Goal: Book appointment/travel/reservation

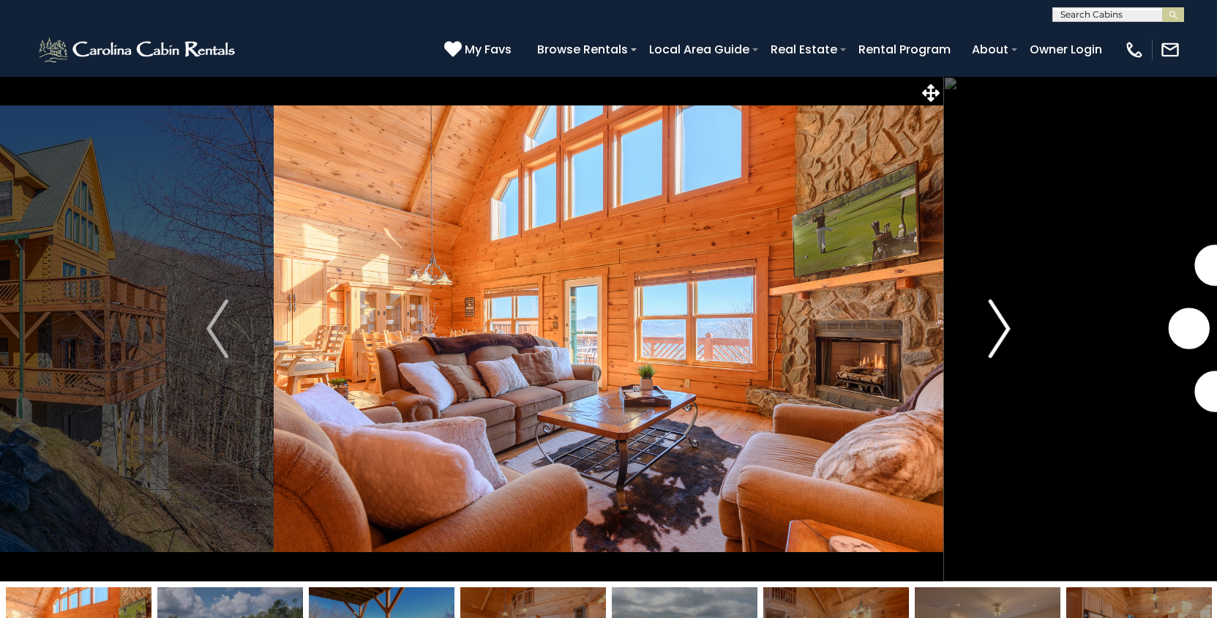
click at [983, 335] on button "Next" at bounding box center [1000, 328] width 113 height 505
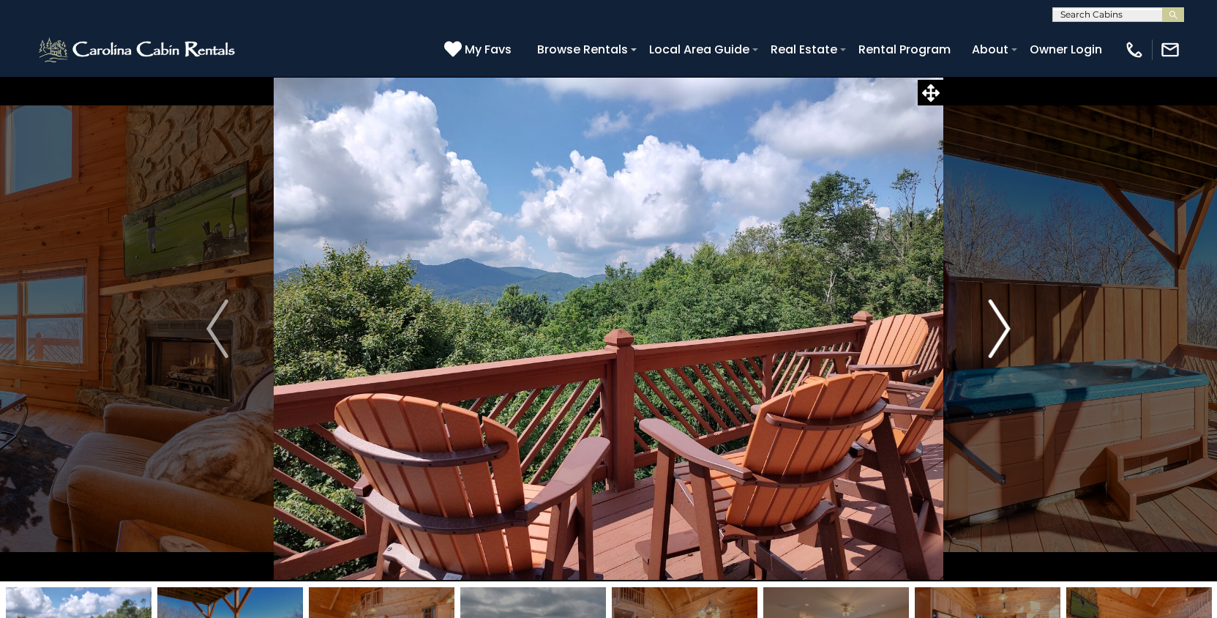
click at [983, 335] on button "Next" at bounding box center [1000, 328] width 113 height 505
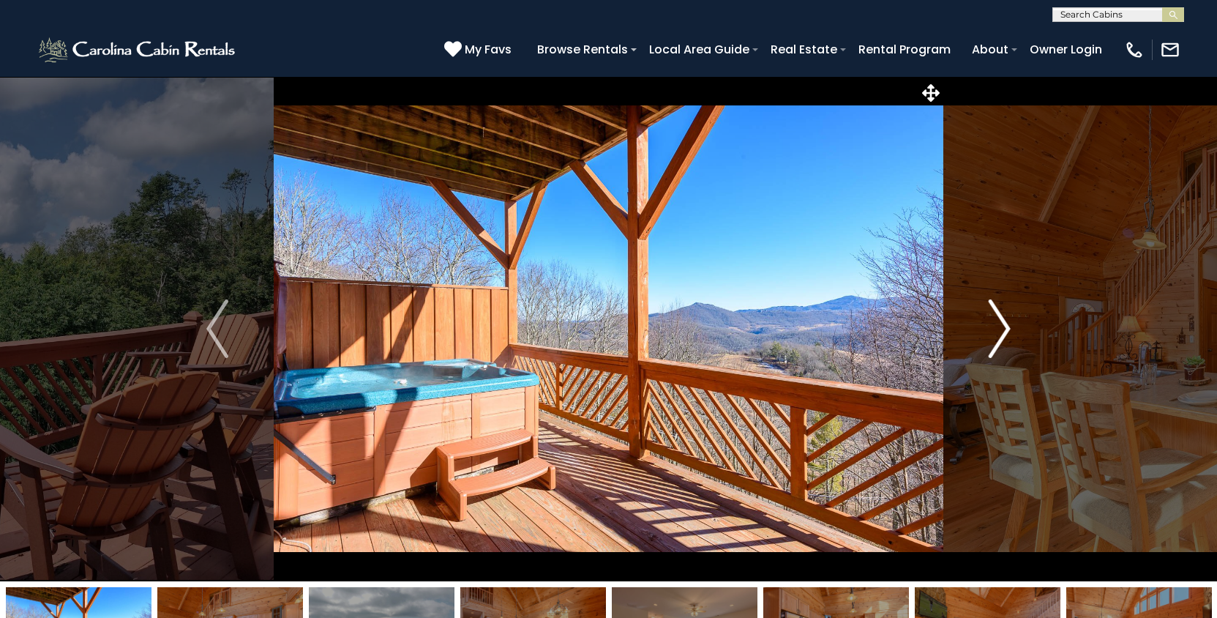
click at [983, 335] on button "Next" at bounding box center [1000, 328] width 113 height 505
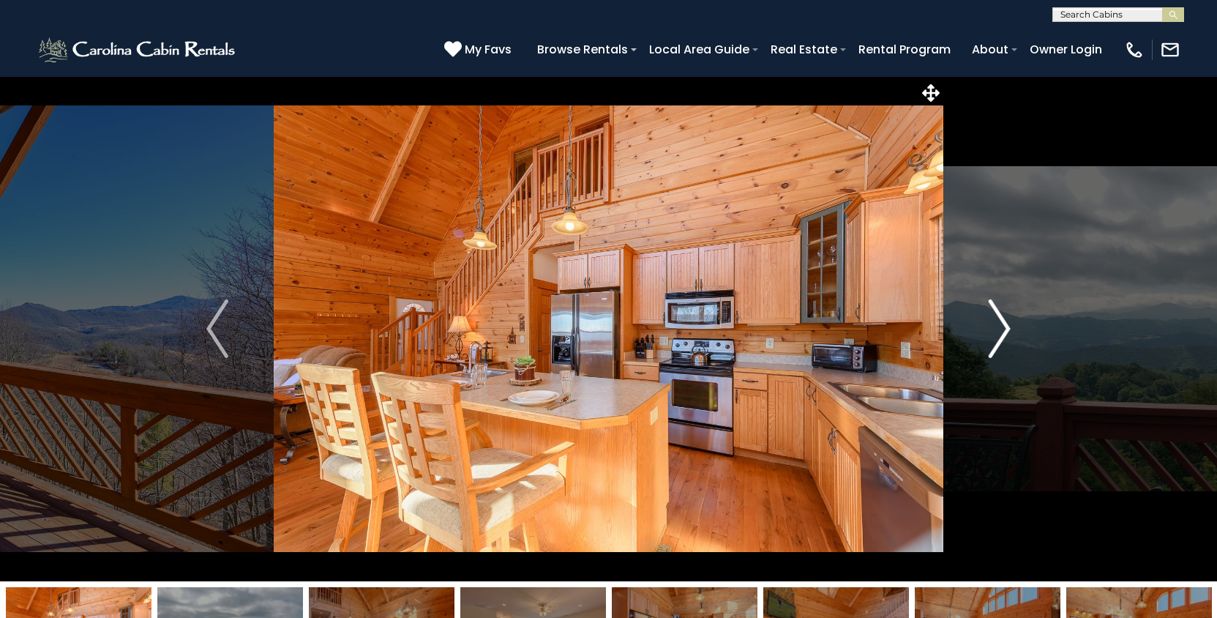
click at [983, 335] on button "Next" at bounding box center [1000, 328] width 113 height 505
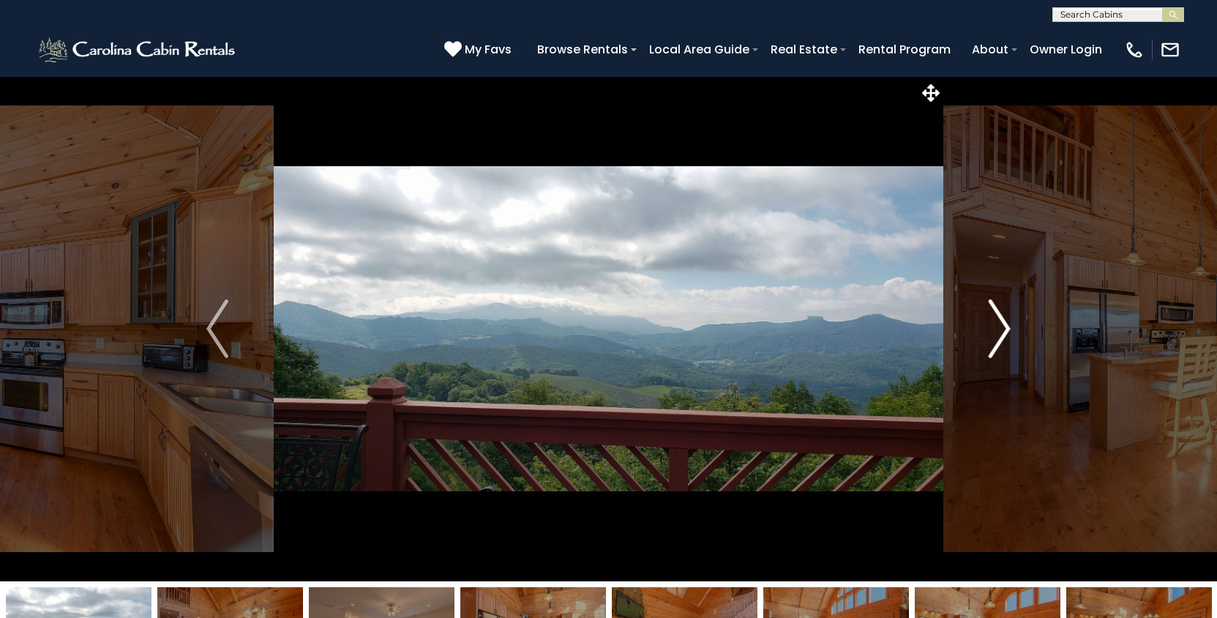
click at [983, 335] on button "Next" at bounding box center [1000, 328] width 113 height 505
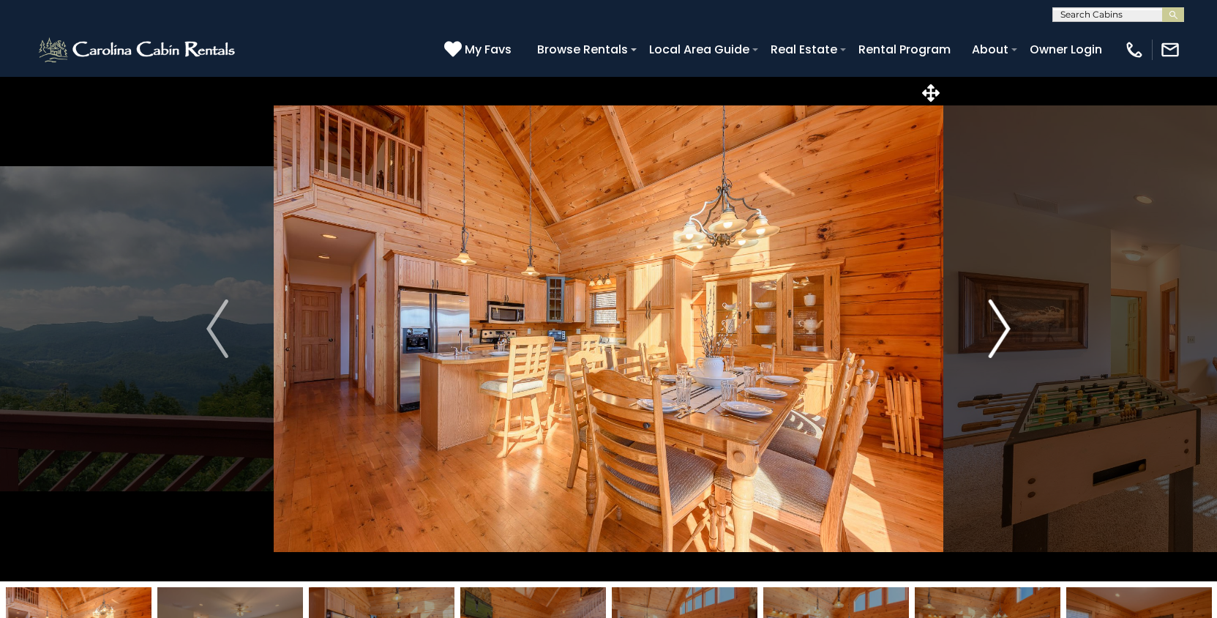
click at [983, 335] on button "Next" at bounding box center [1000, 328] width 113 height 505
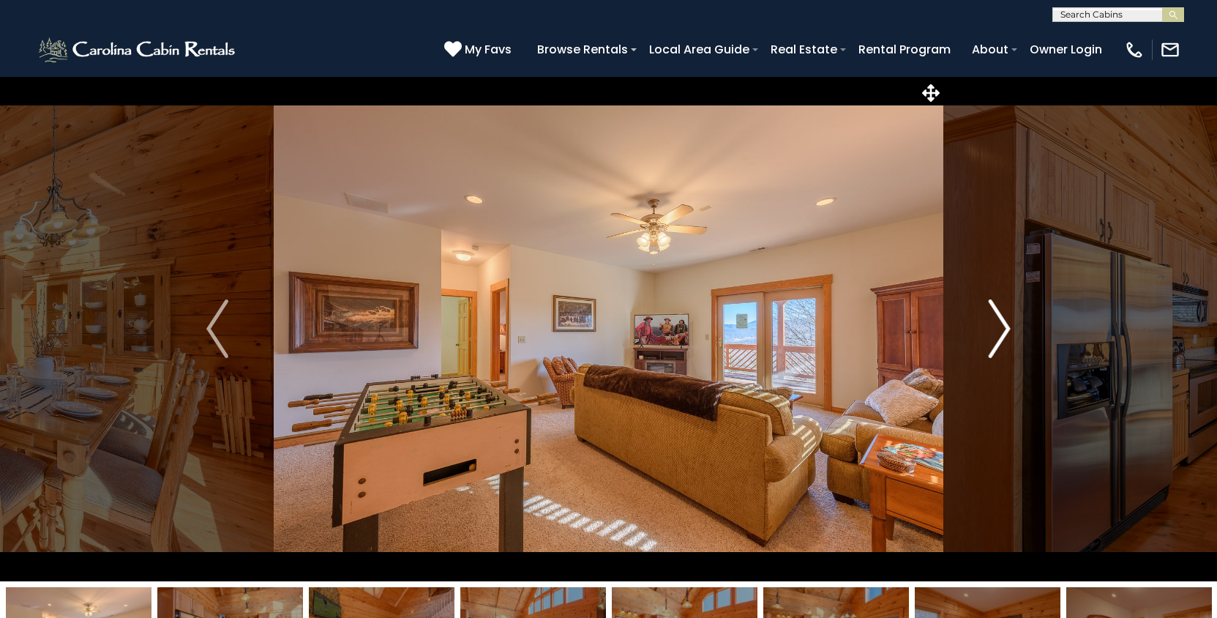
click at [983, 335] on button "Next" at bounding box center [1000, 328] width 113 height 505
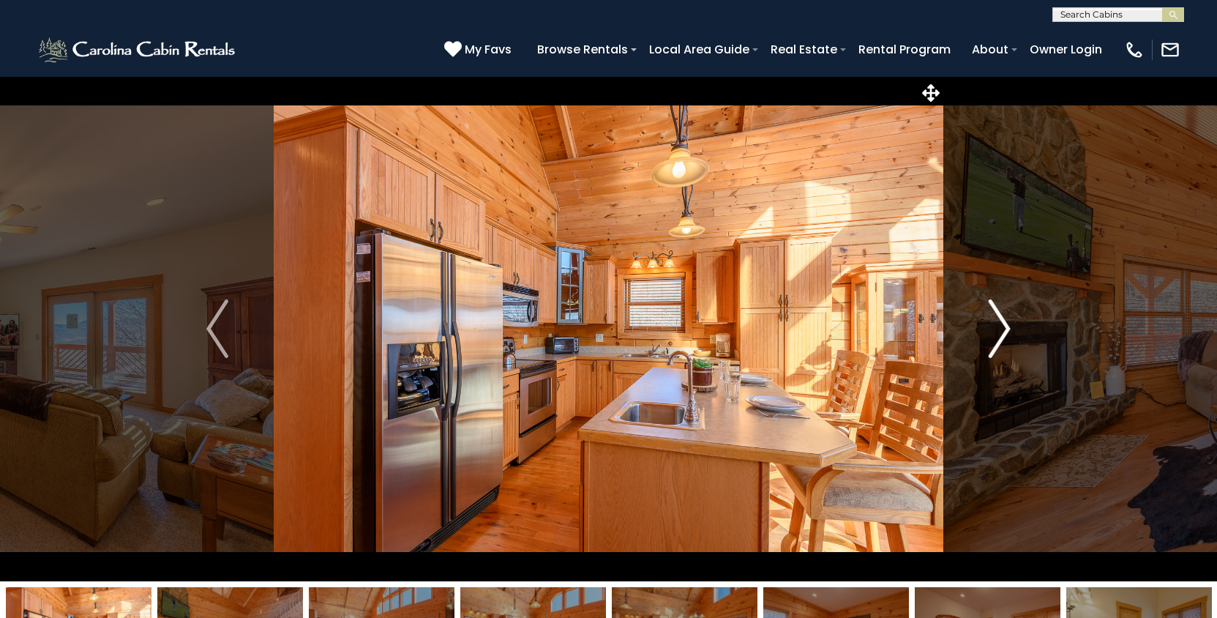
click at [983, 335] on button "Next" at bounding box center [1000, 328] width 113 height 505
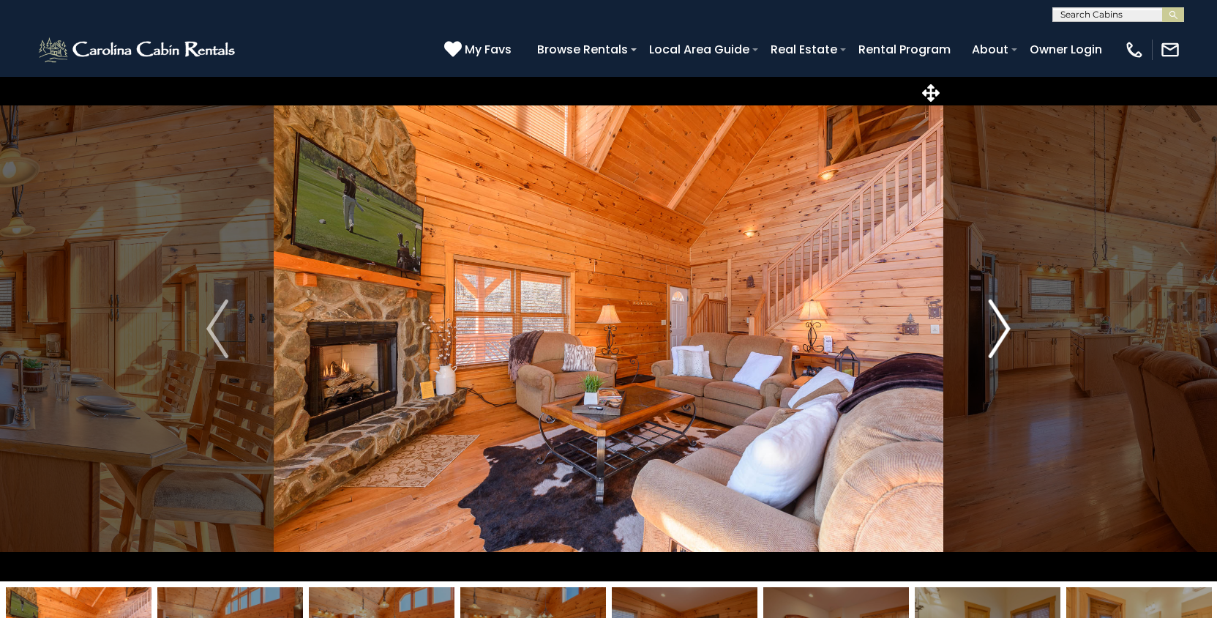
click at [983, 335] on button "Next" at bounding box center [1000, 328] width 113 height 505
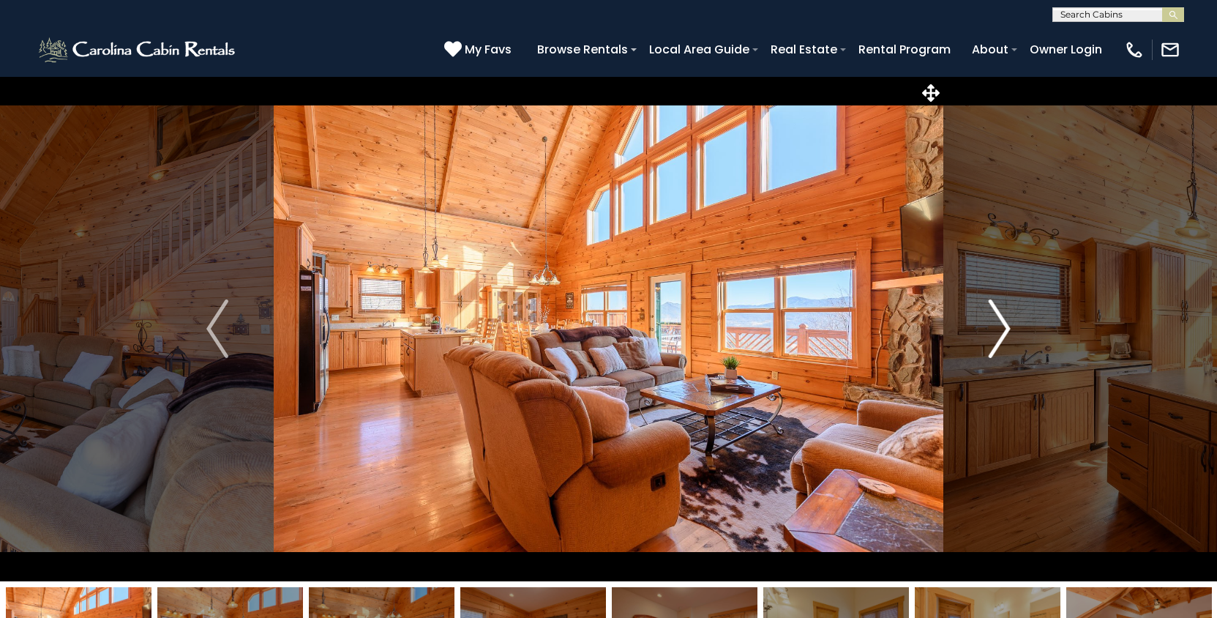
click at [983, 335] on button "Next" at bounding box center [1000, 328] width 113 height 505
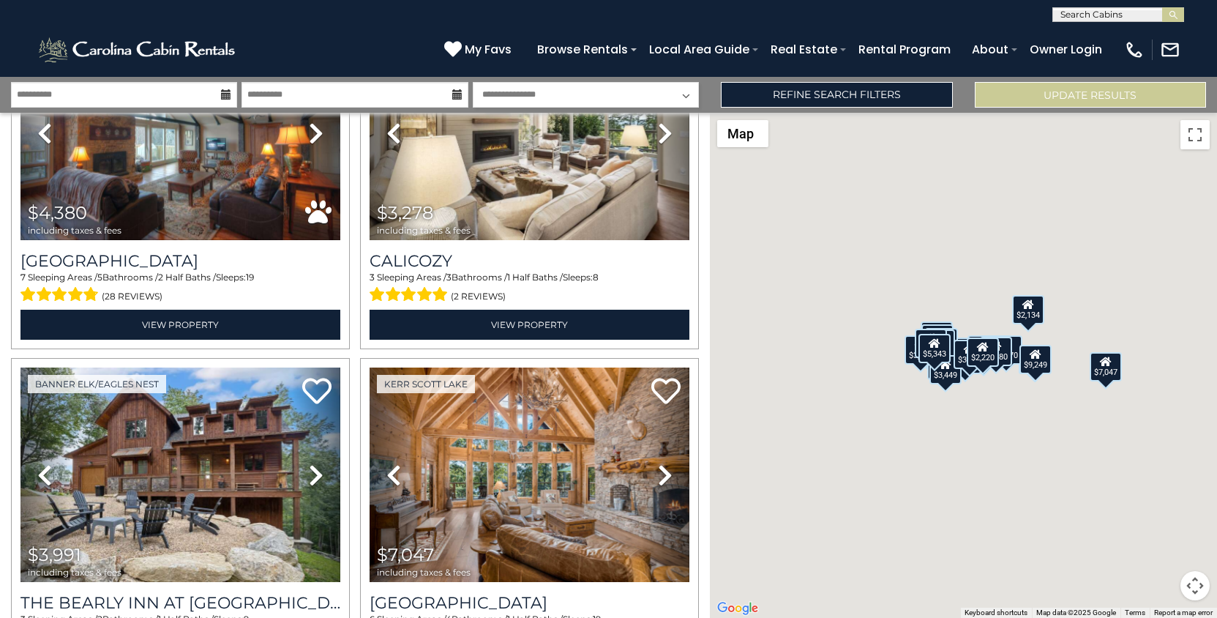
scroll to position [832, 0]
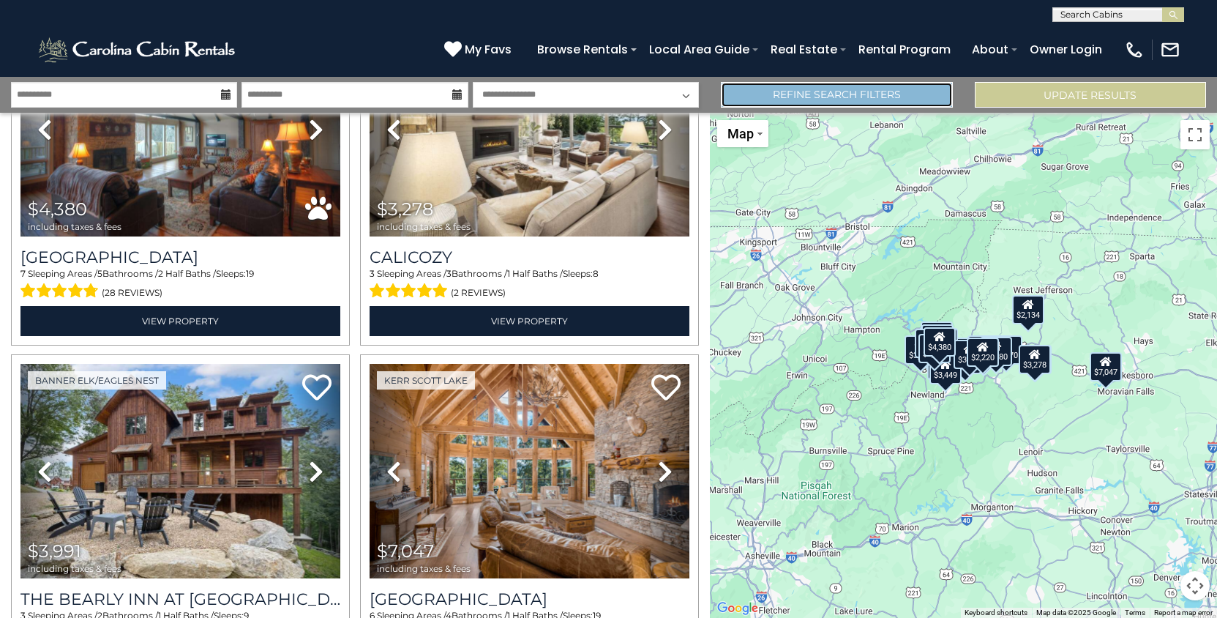
click at [748, 93] on link "Refine Search Filters" at bounding box center [836, 95] width 231 height 26
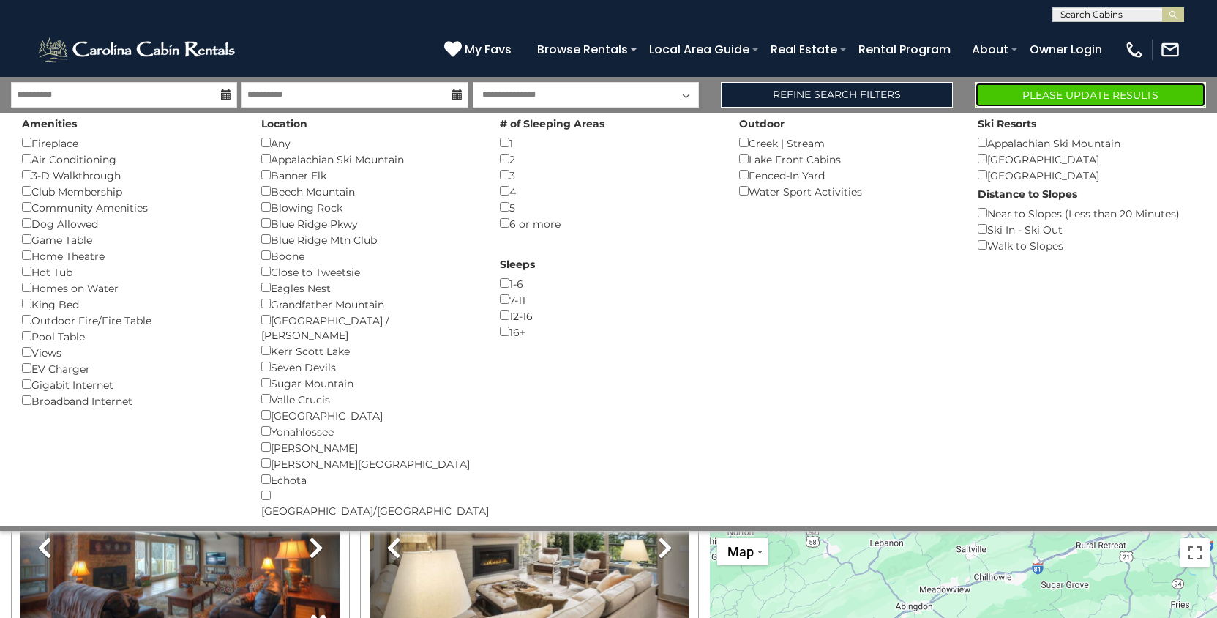
click at [1008, 97] on button "Please Update Results" at bounding box center [1090, 95] width 231 height 26
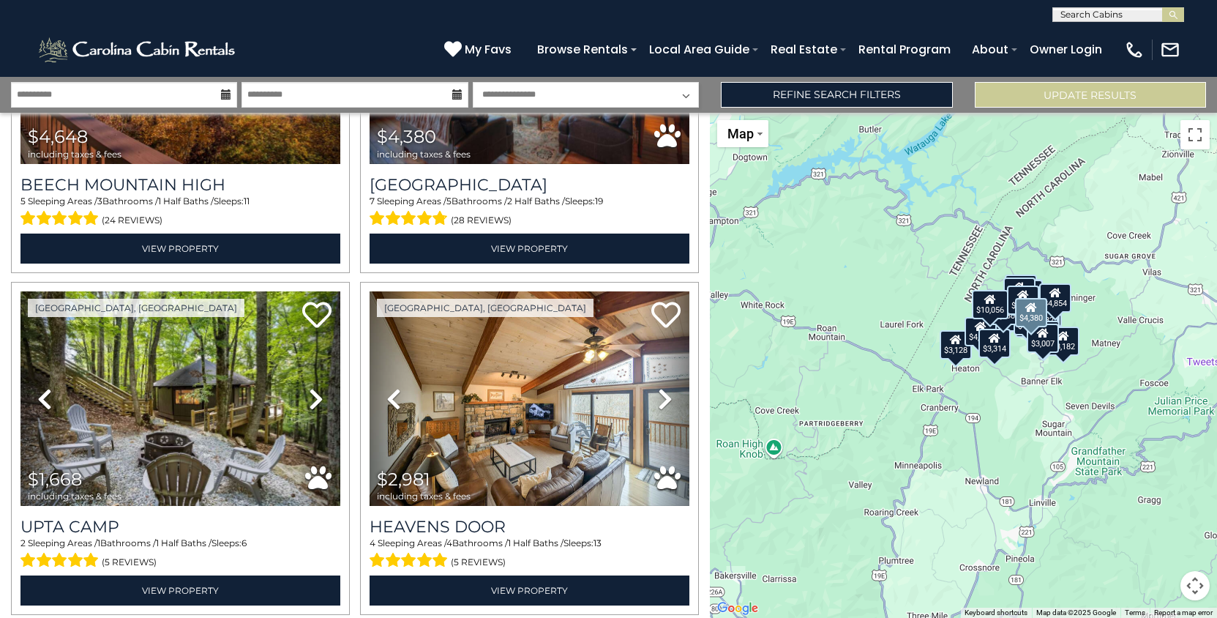
scroll to position [1248, 0]
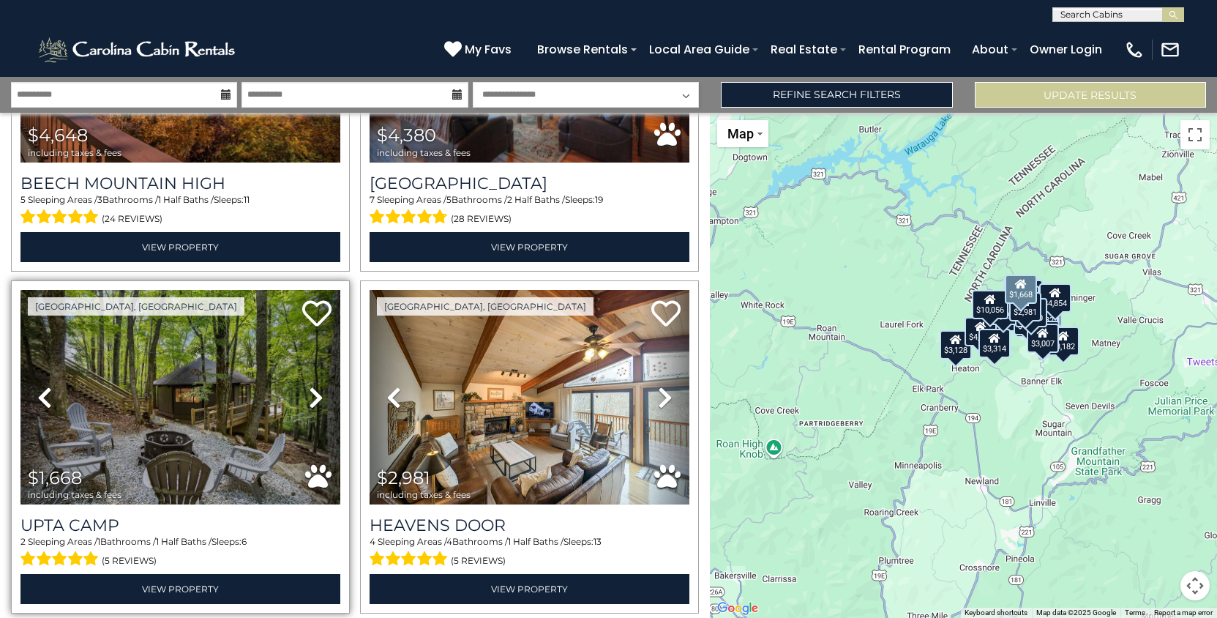
click at [318, 403] on icon at bounding box center [316, 397] width 15 height 23
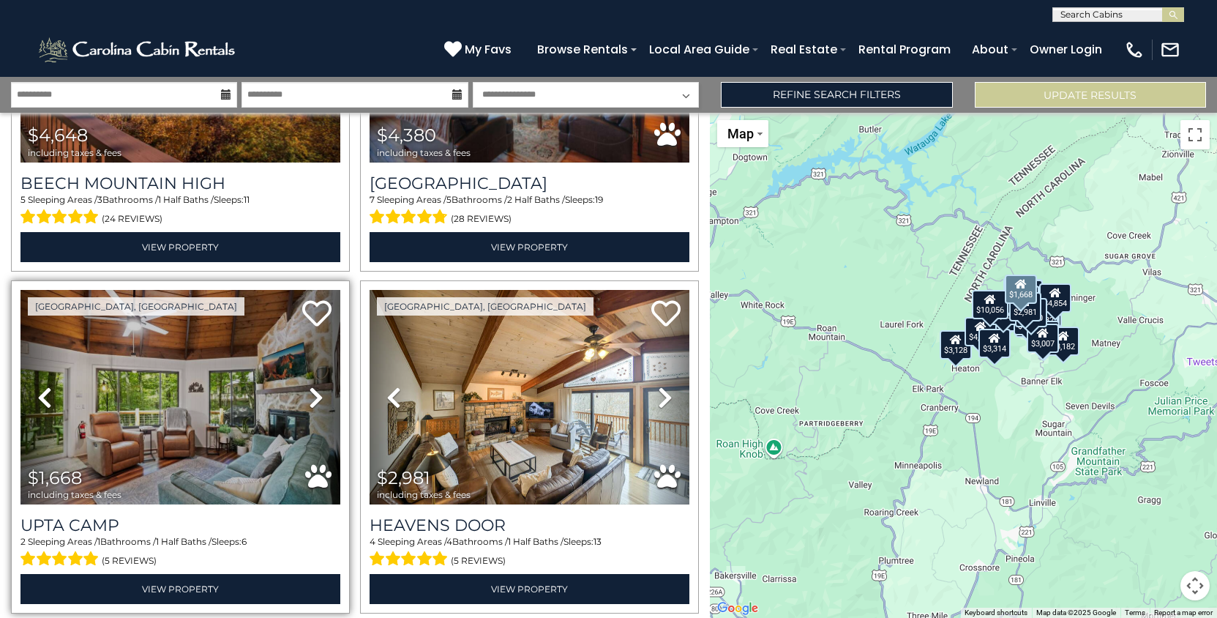
click at [318, 403] on icon at bounding box center [316, 397] width 15 height 23
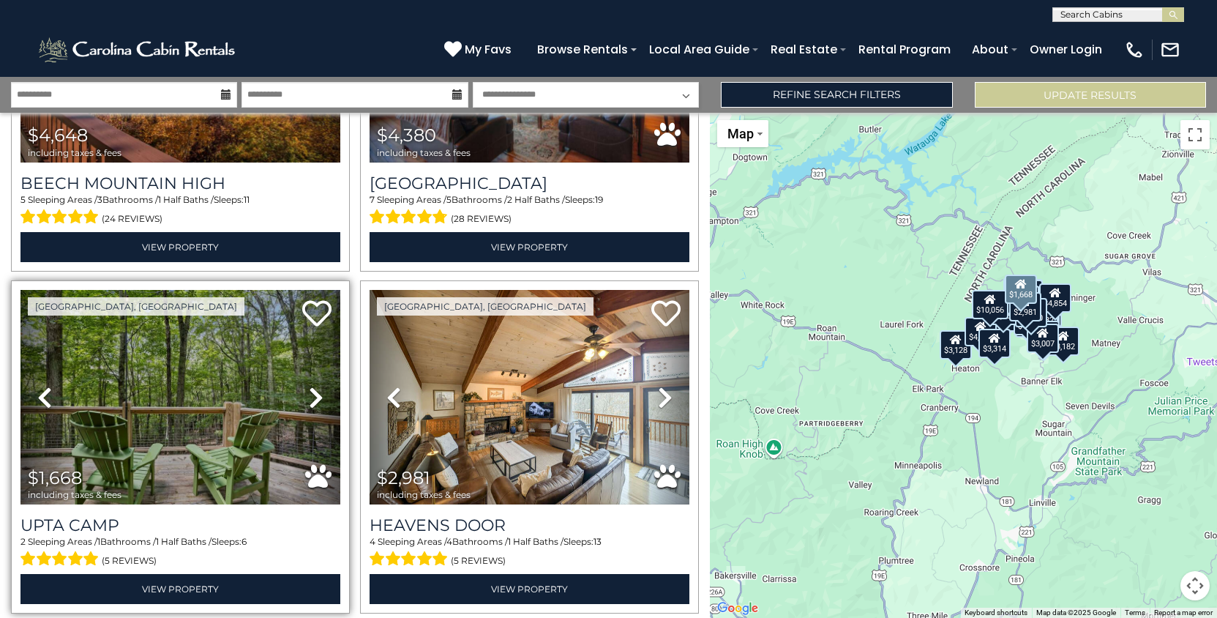
click at [318, 403] on icon at bounding box center [316, 397] width 15 height 23
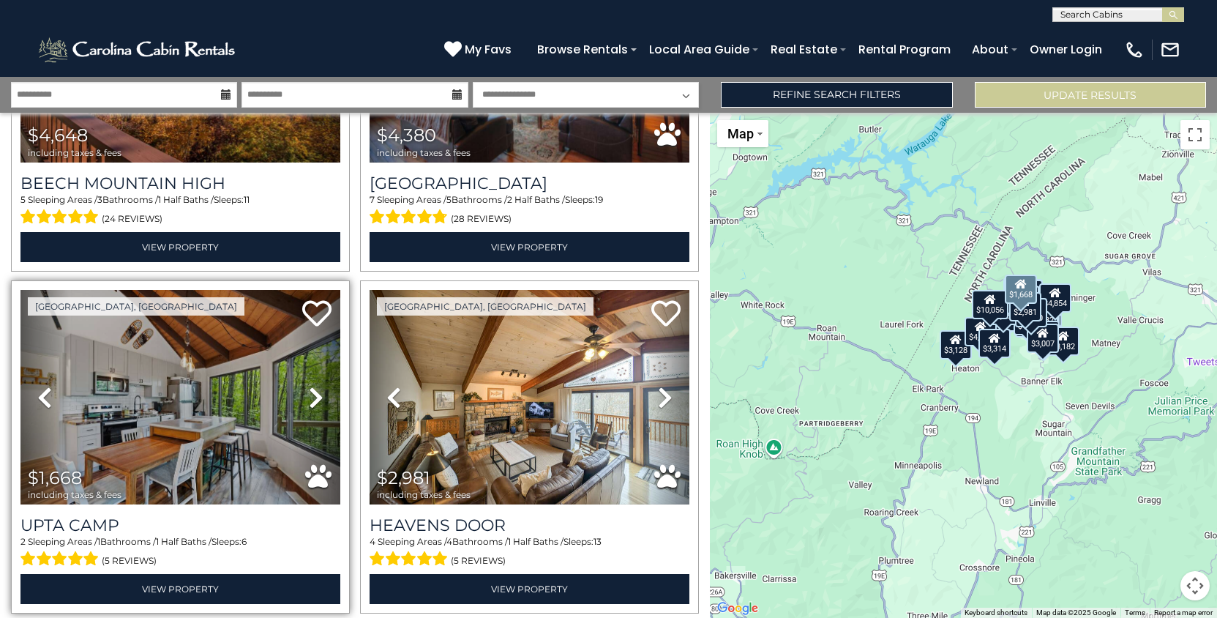
click at [318, 403] on icon at bounding box center [316, 397] width 15 height 23
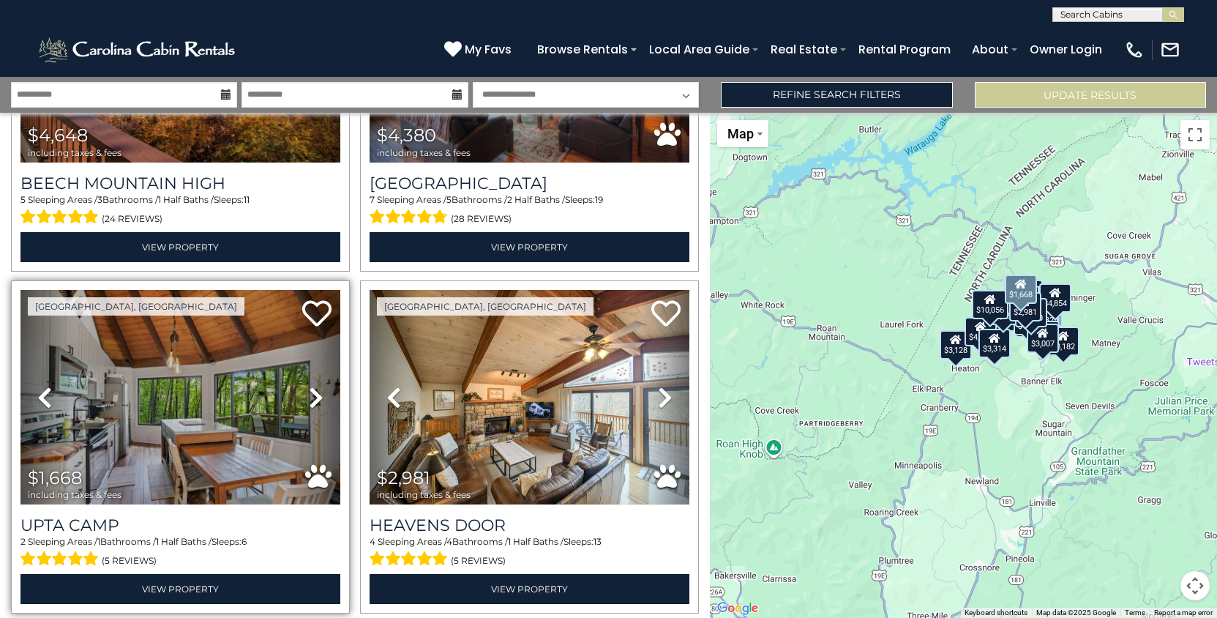
click at [318, 403] on icon at bounding box center [316, 397] width 15 height 23
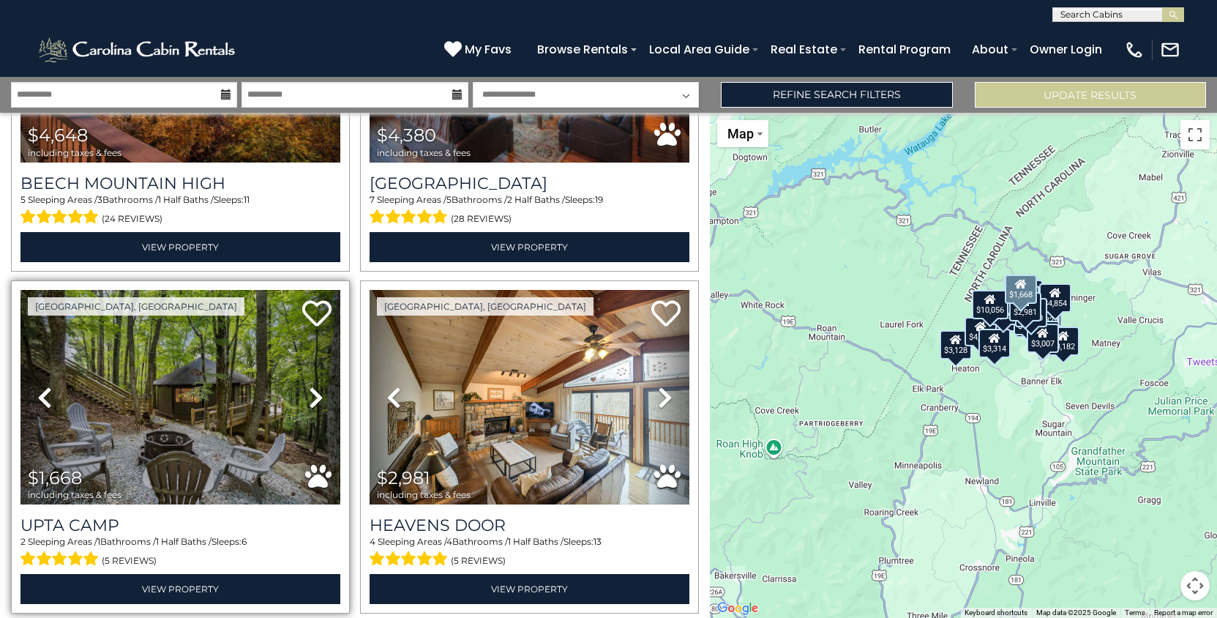
click at [318, 403] on icon at bounding box center [316, 397] width 15 height 23
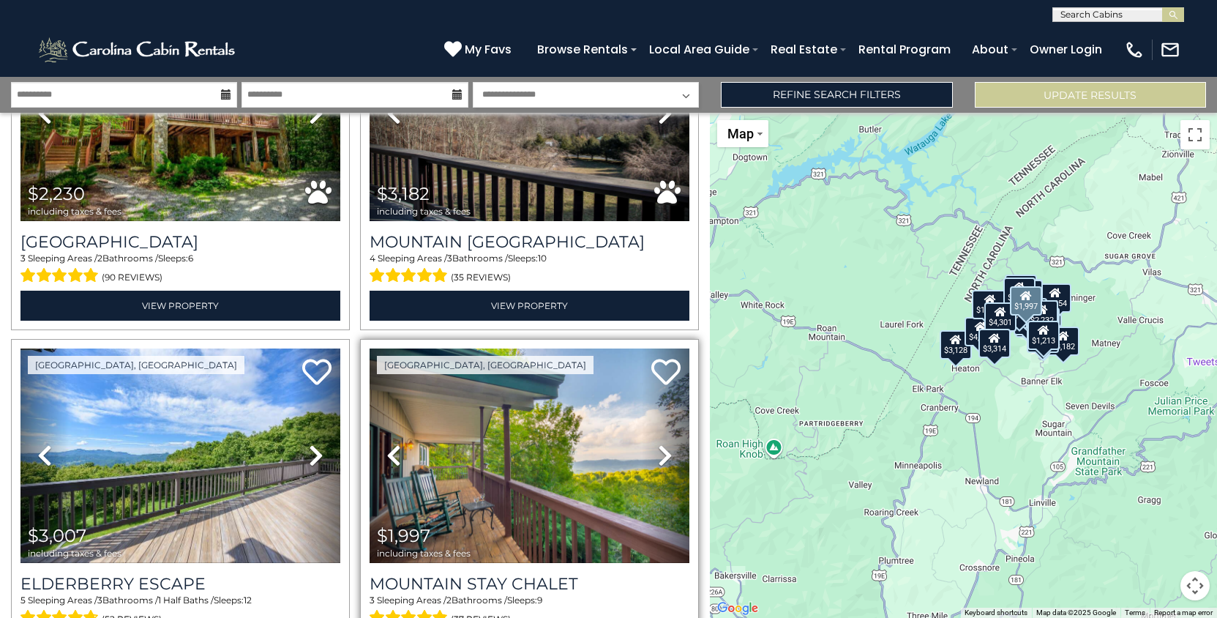
scroll to position [4586, 0]
